Goal: Task Accomplishment & Management: Use online tool/utility

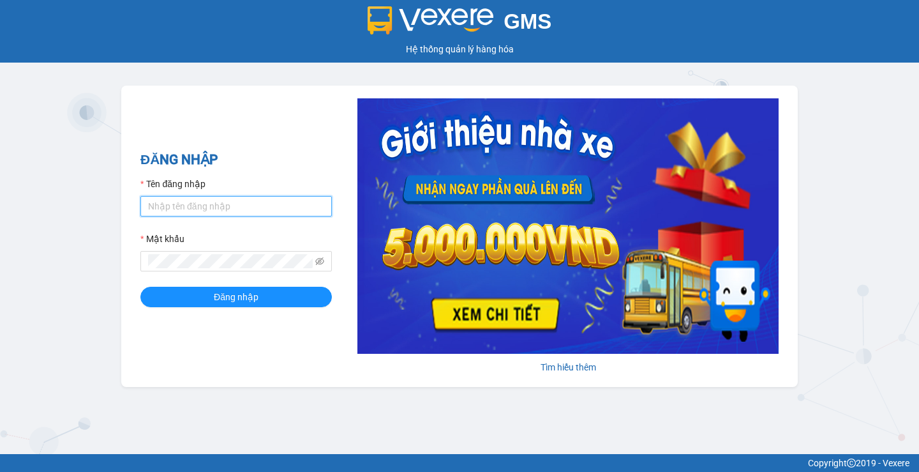
drag, startPoint x: 280, startPoint y: 205, endPoint x: 266, endPoint y: 217, distance: 19.0
click at [279, 206] on input "Tên đăng nhập" at bounding box center [236, 206] width 192 height 20
type input "huyenttn.petrobp"
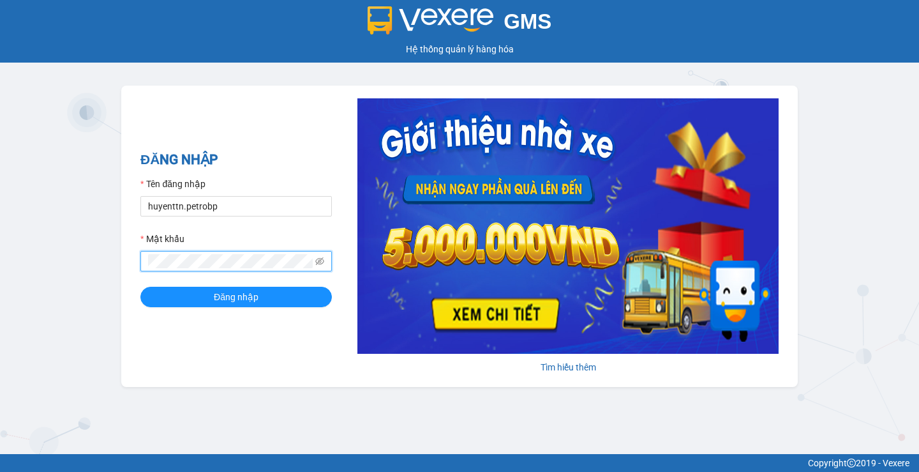
click at [140, 287] on button "Đăng nhập" at bounding box center [236, 297] width 192 height 20
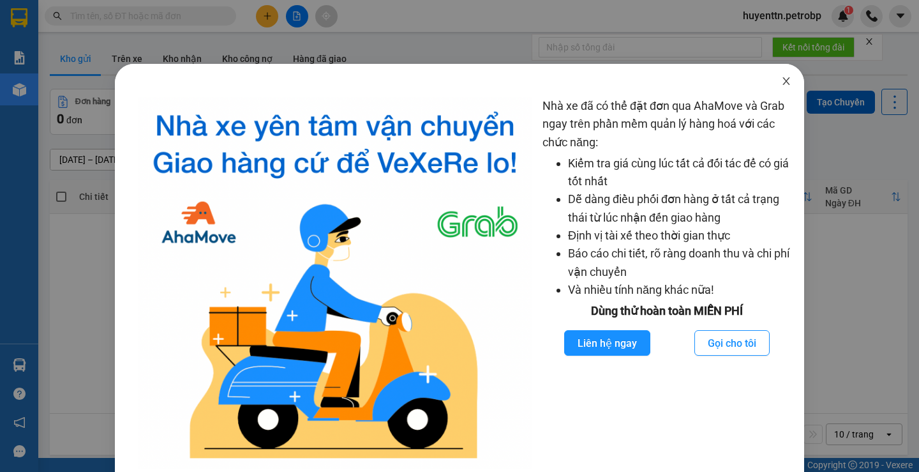
click at [781, 80] on icon "close" at bounding box center [786, 81] width 10 height 10
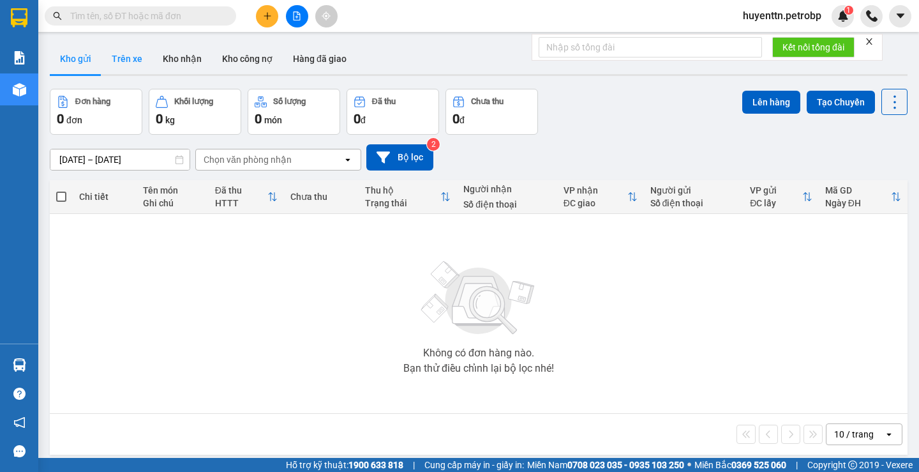
click at [129, 57] on button "Trên xe" at bounding box center [127, 58] width 51 height 31
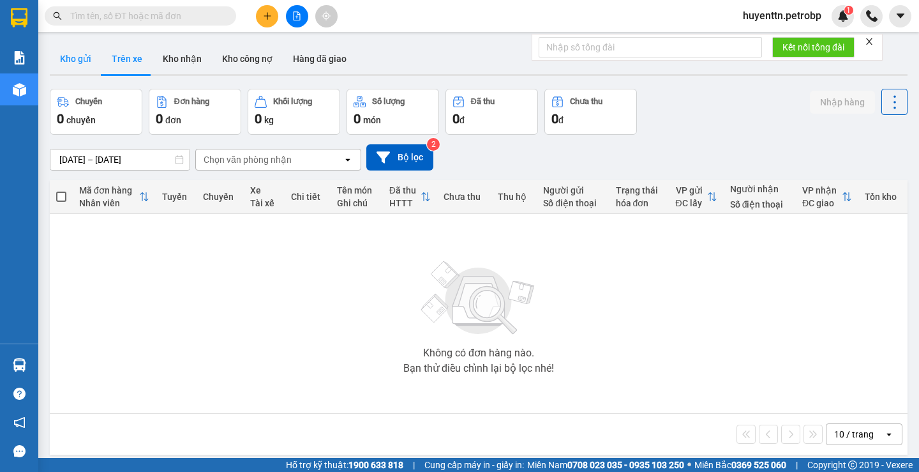
click at [68, 68] on button "Kho gửi" at bounding box center [76, 58] width 52 height 31
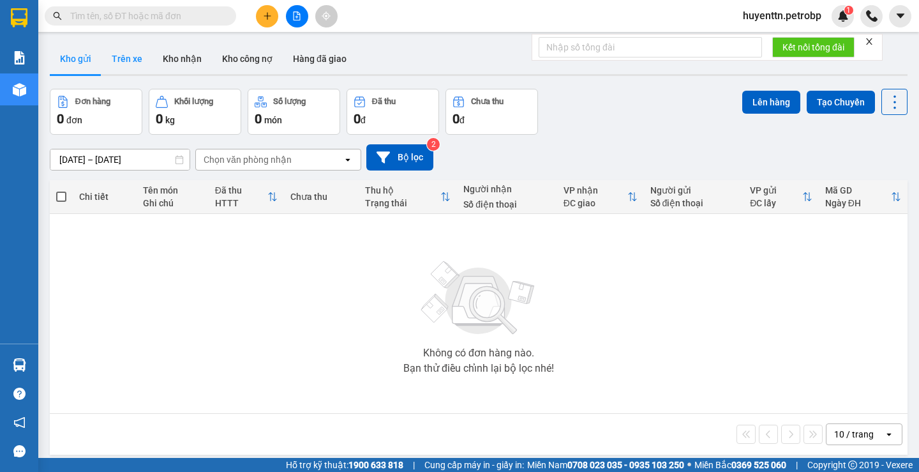
click at [124, 66] on button "Trên xe" at bounding box center [127, 58] width 51 height 31
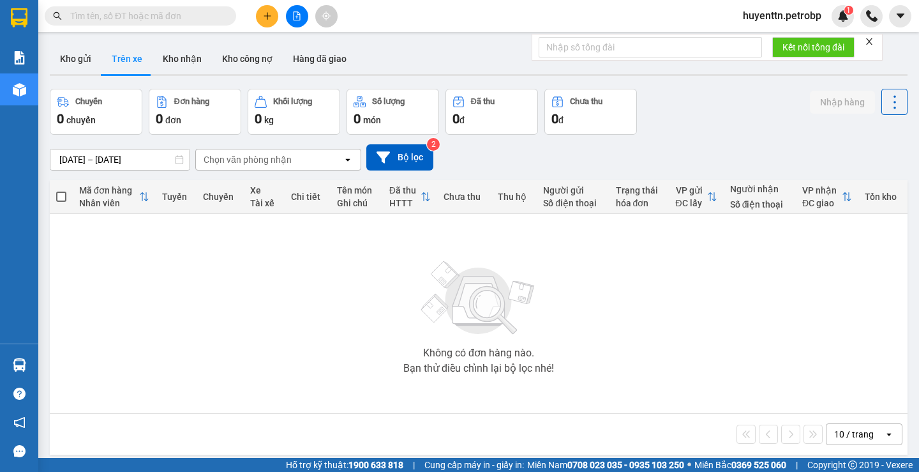
click at [64, 159] on input "14/09/2025 – 14/09/2025" at bounding box center [119, 159] width 139 height 20
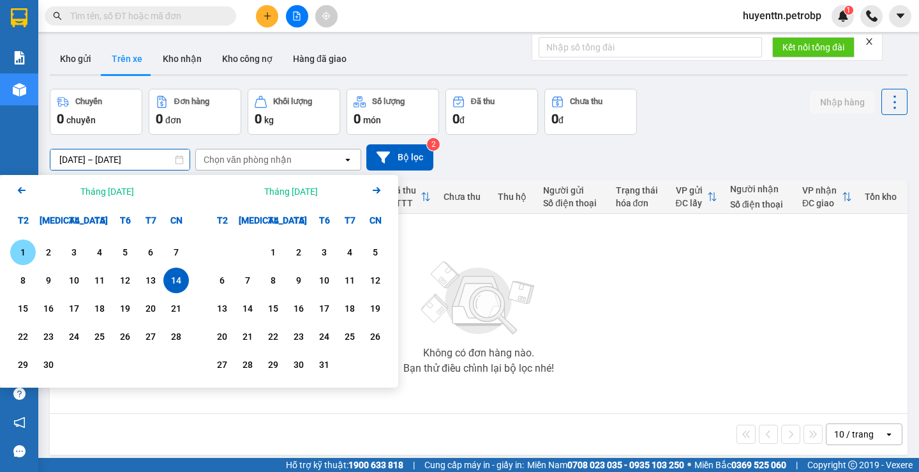
drag, startPoint x: 26, startPoint y: 260, endPoint x: 69, endPoint y: 201, distance: 72.7
click at [26, 259] on div "1" at bounding box center [23, 252] width 18 height 15
click at [119, 154] on input "01/09/2025 – / /" at bounding box center [119, 159] width 139 height 20
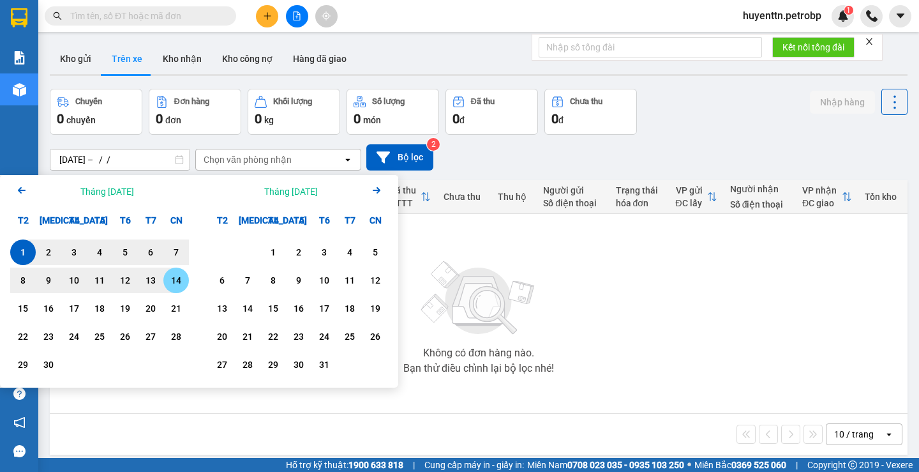
click at [171, 271] on div "14" at bounding box center [176, 280] width 26 height 26
type input "01/09/2025 – 14/09/2025"
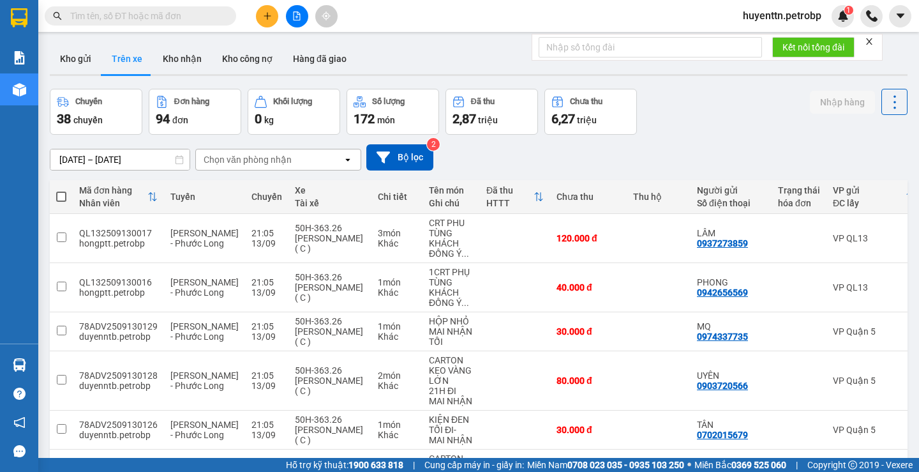
click at [273, 167] on div "Chọn văn phòng nhận" at bounding box center [269, 159] width 147 height 20
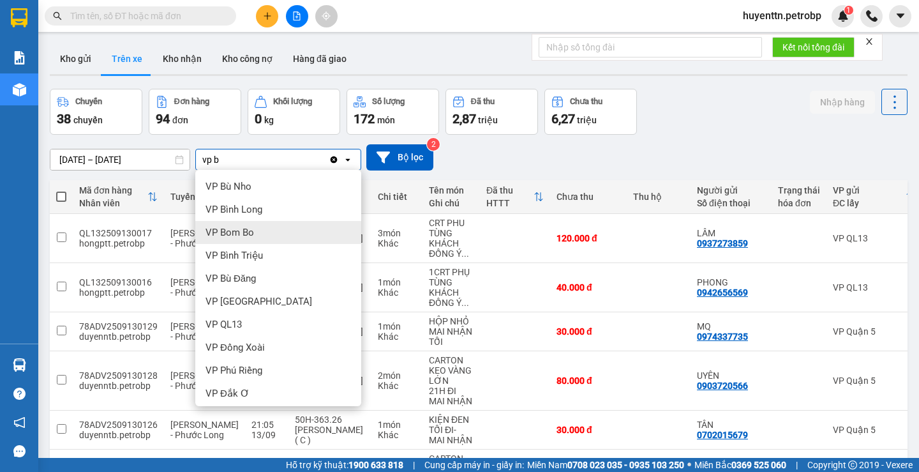
type input "vp b"
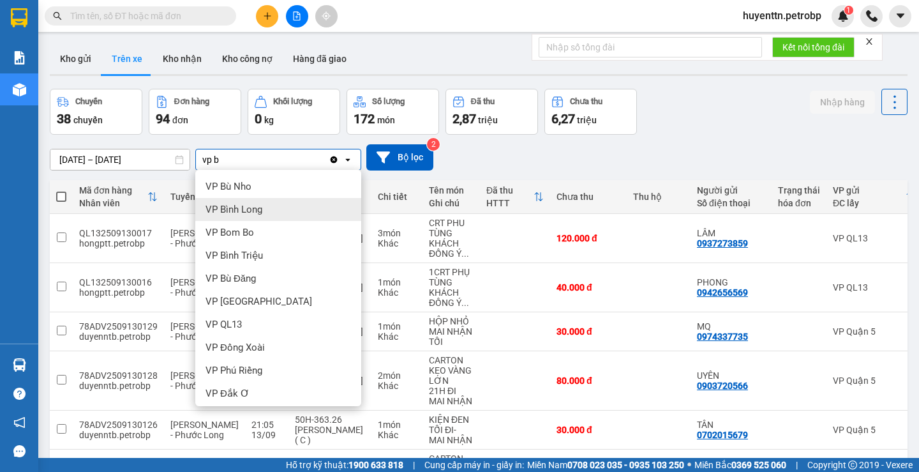
click at [270, 218] on div "VP Bình Long" at bounding box center [278, 209] width 166 height 23
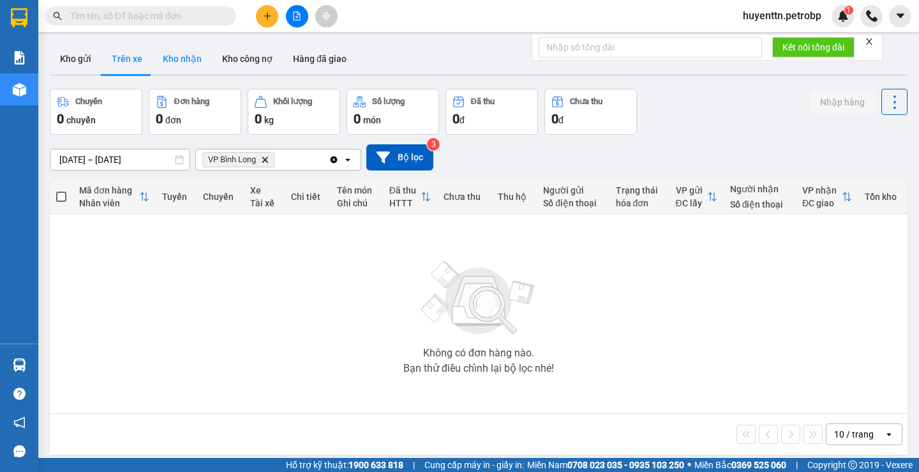
click at [195, 58] on button "Kho nhận" at bounding box center [182, 58] width 59 height 31
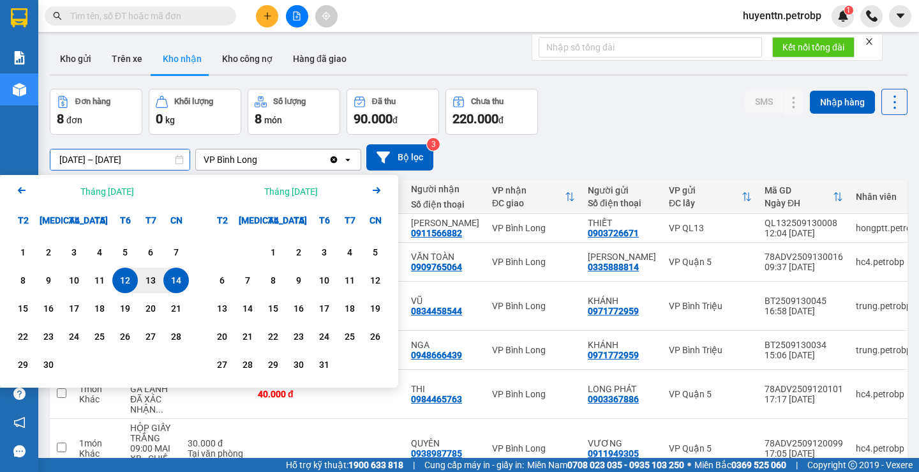
click at [69, 162] on input "12/09/2025 – 14/09/2025" at bounding box center [119, 159] width 139 height 20
click at [19, 254] on div "1" at bounding box center [23, 252] width 18 height 15
click at [109, 156] on input "01/09/2025 – / /" at bounding box center [119, 159] width 139 height 20
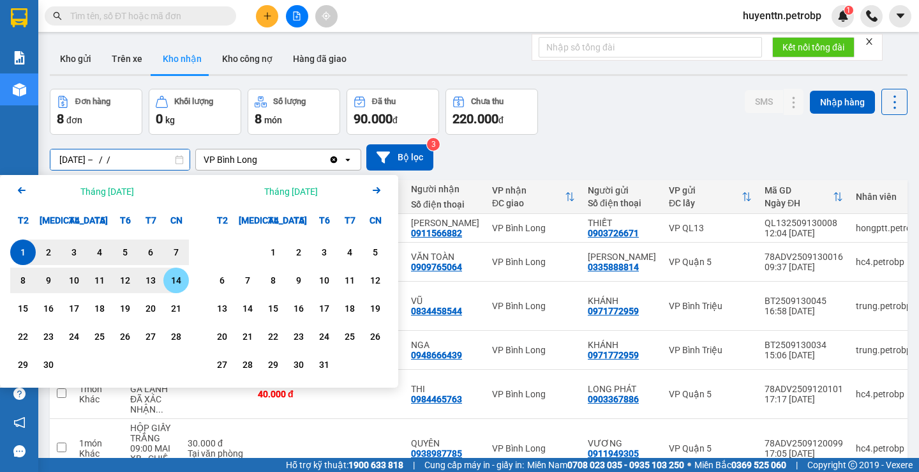
click at [170, 280] on div "14" at bounding box center [176, 280] width 18 height 15
type input "01/09/2025 – 14/09/2025"
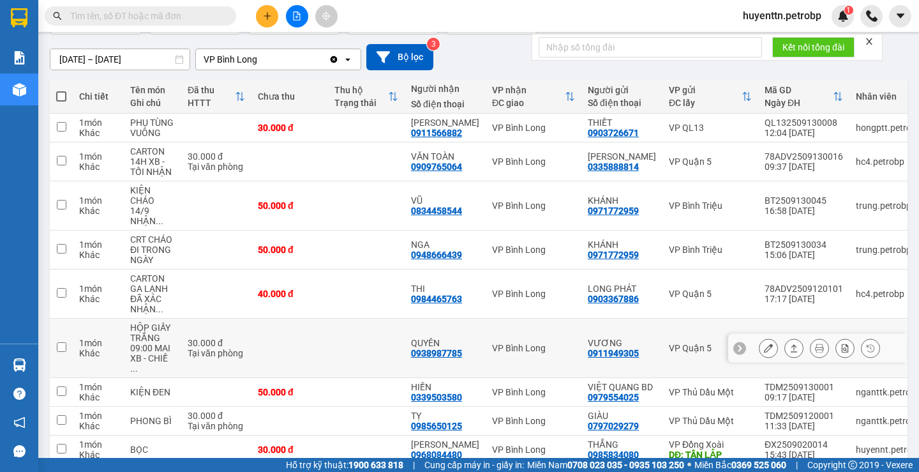
scroll to position [164, 0]
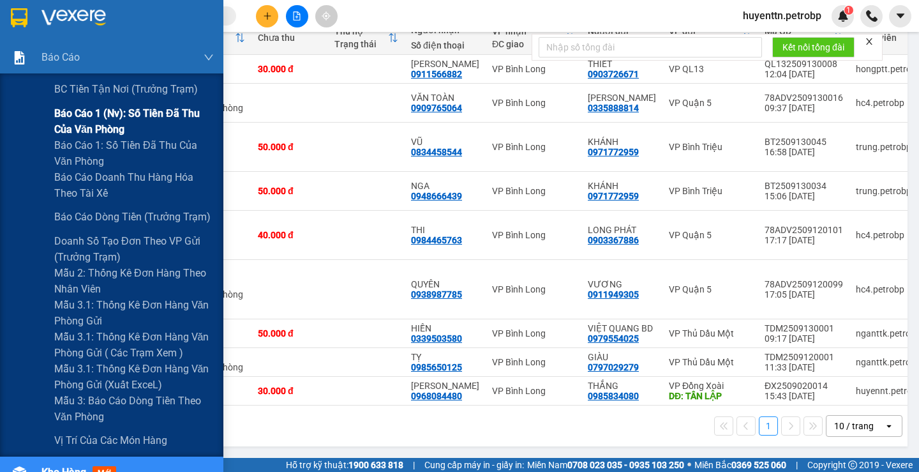
click at [60, 116] on span "Báo cáo 1 (nv): Số tiền đã thu của văn phòng" at bounding box center [134, 121] width 160 height 32
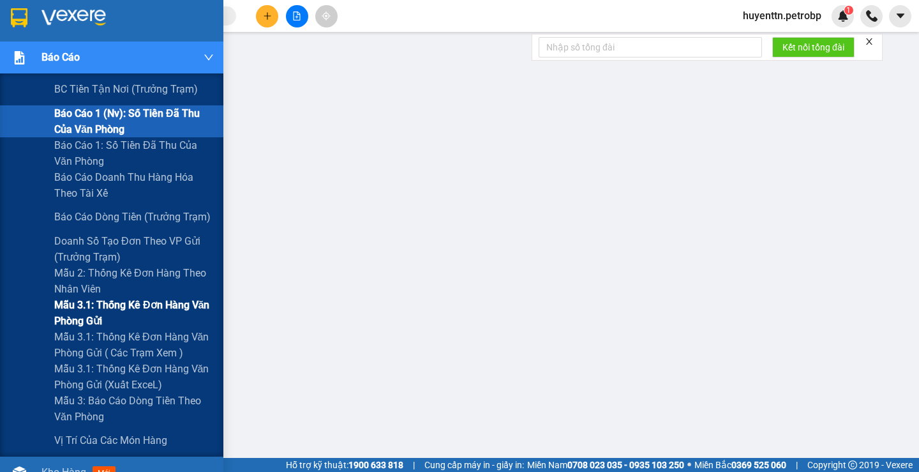
click at [92, 303] on span "Mẫu 3.1: Thống kê đơn hàng văn phòng gửi" at bounding box center [134, 313] width 160 height 32
